Goal: Task Accomplishment & Management: Use online tool/utility

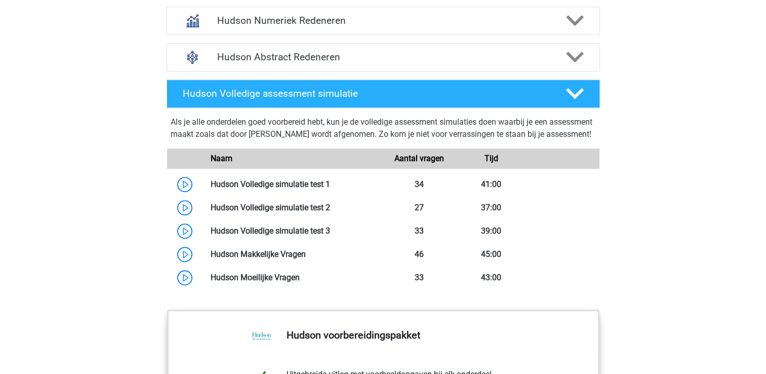
scroll to position [760, 0]
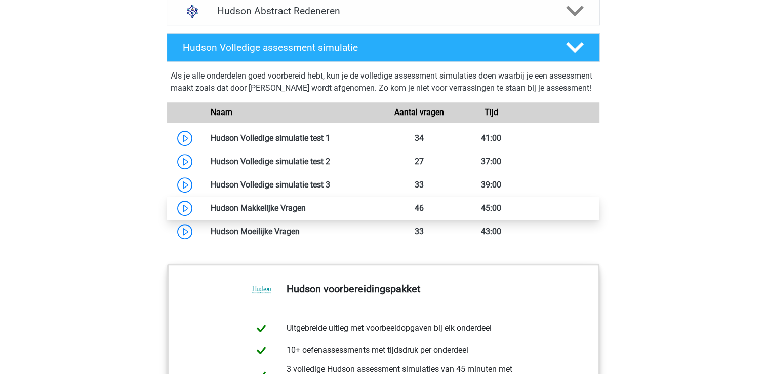
click at [306, 213] on link at bounding box center [306, 208] width 0 height 10
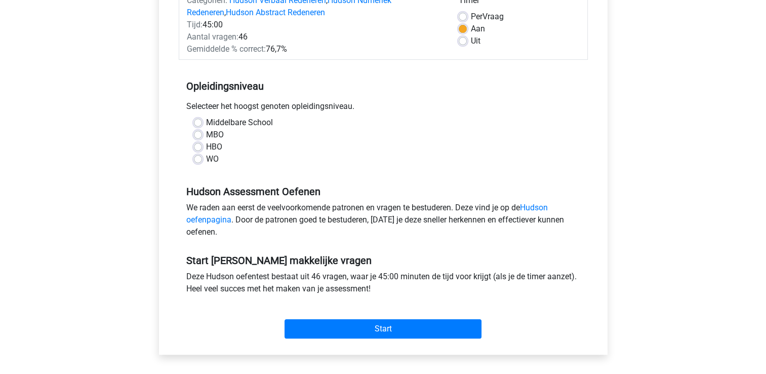
scroll to position [152, 0]
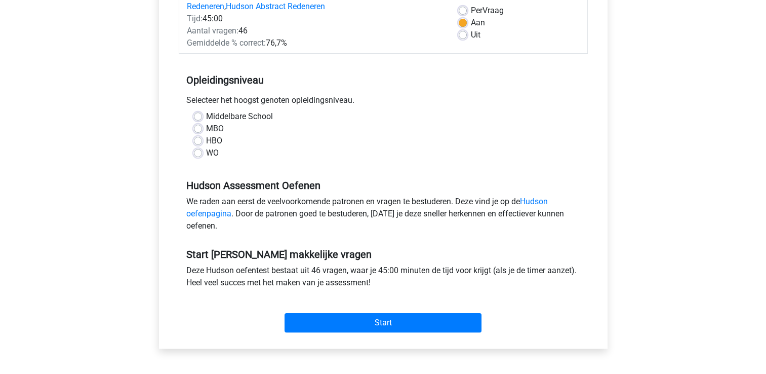
click at [214, 143] on label "HBO" at bounding box center [214, 141] width 16 height 12
click at [202, 143] on input "HBO" at bounding box center [198, 140] width 8 height 10
radio input "true"
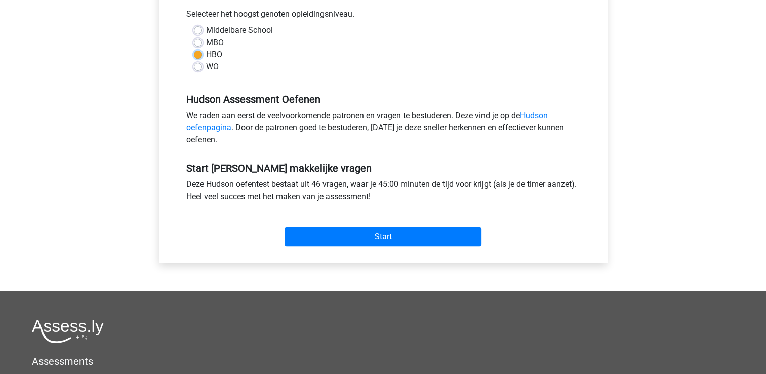
scroll to position [253, 0]
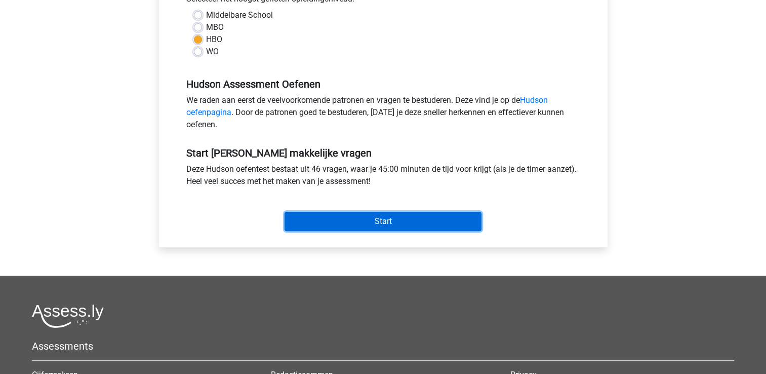
click at [410, 221] on input "Start" at bounding box center [383, 221] width 197 height 19
